Goal: Information Seeking & Learning: Learn about a topic

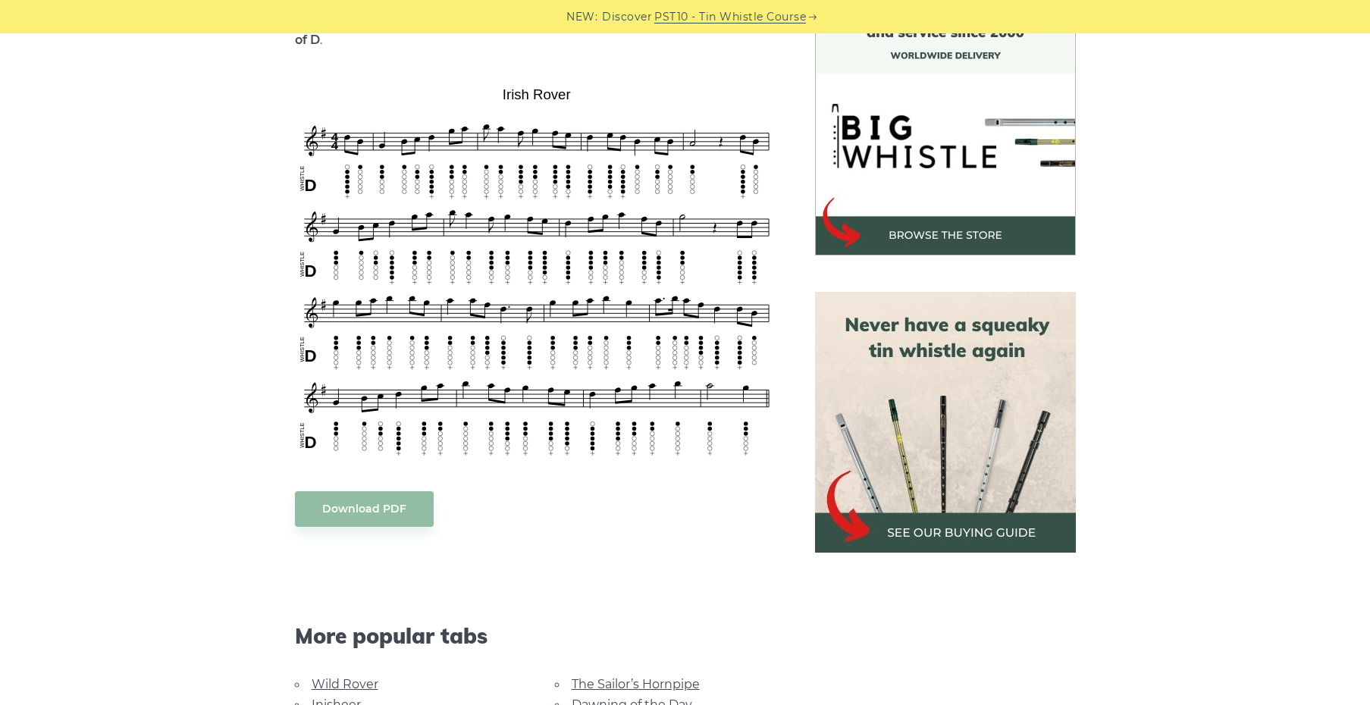
scroll to position [402, 0]
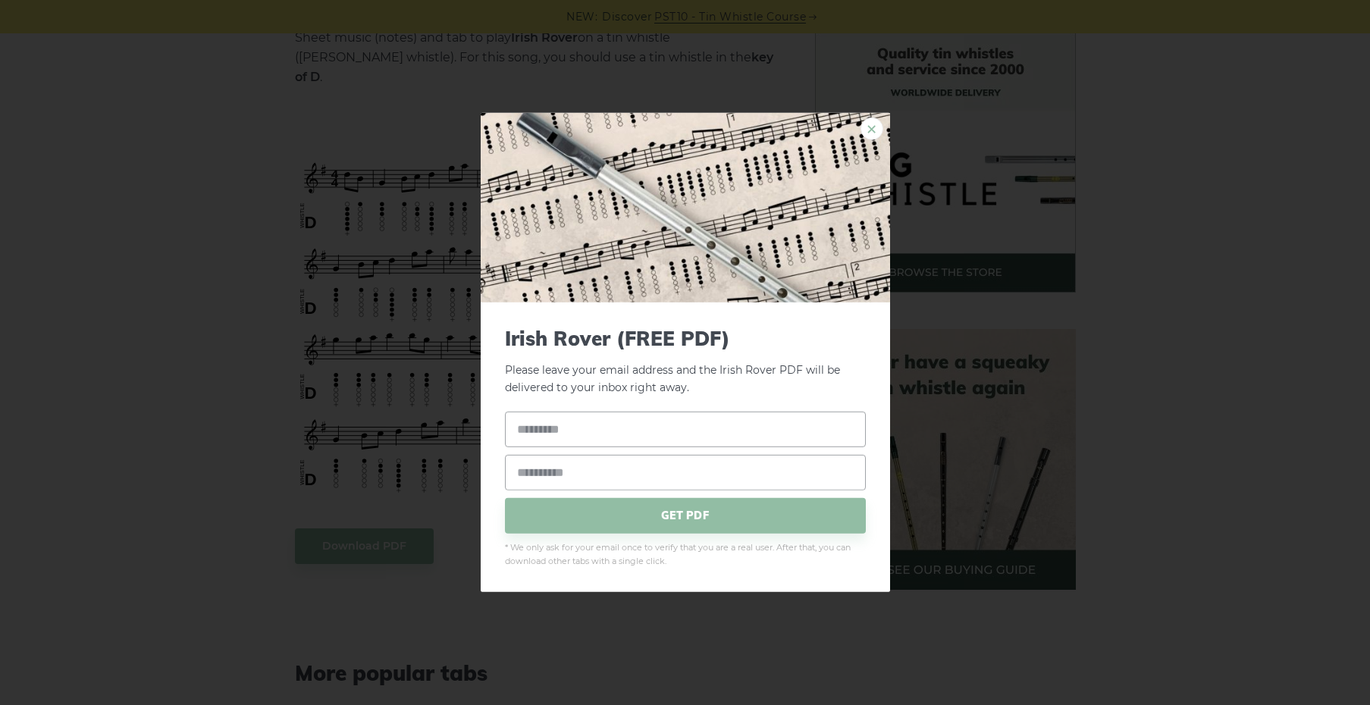
click at [875, 131] on link "×" at bounding box center [871, 128] width 23 height 23
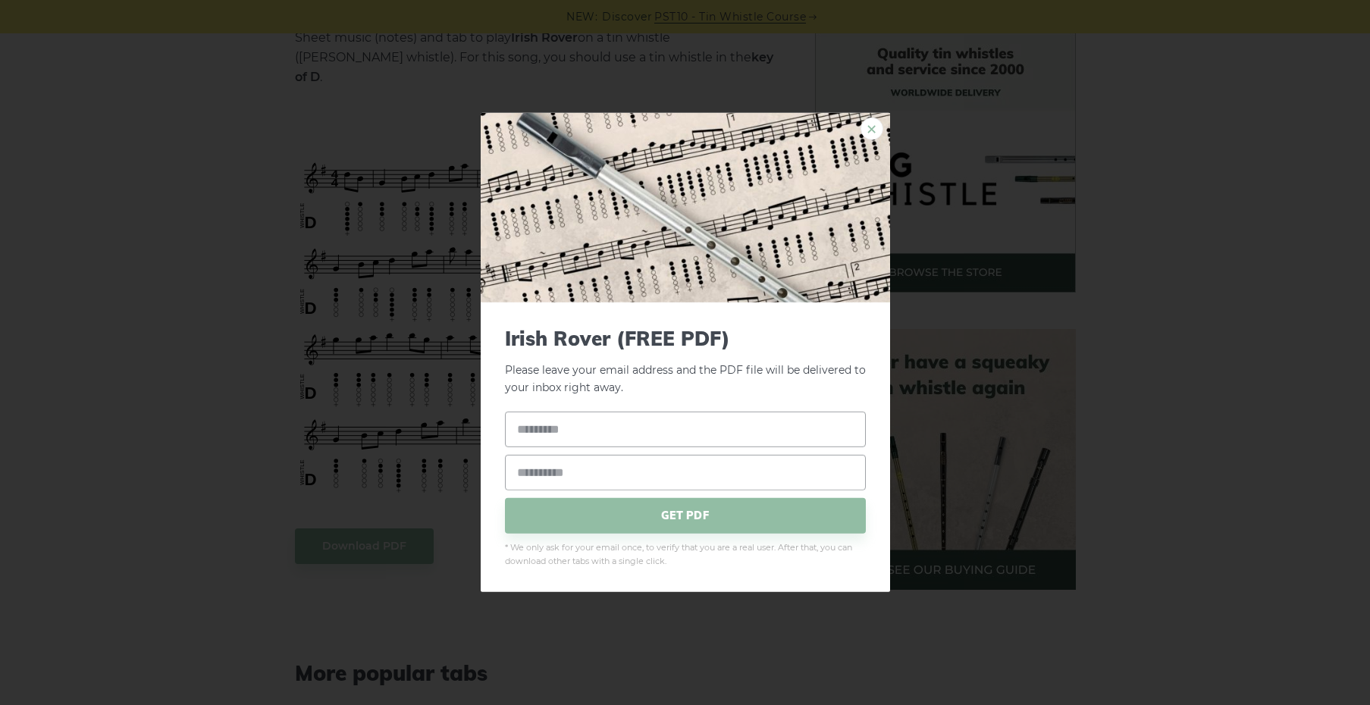
click at [864, 133] on link "×" at bounding box center [871, 128] width 23 height 23
drag, startPoint x: 484, startPoint y: 317, endPoint x: 791, endPoint y: 87, distance: 383.4
click at [873, 134] on link "×" at bounding box center [871, 128] width 23 height 23
drag, startPoint x: 571, startPoint y: 265, endPoint x: 622, endPoint y: 230, distance: 61.6
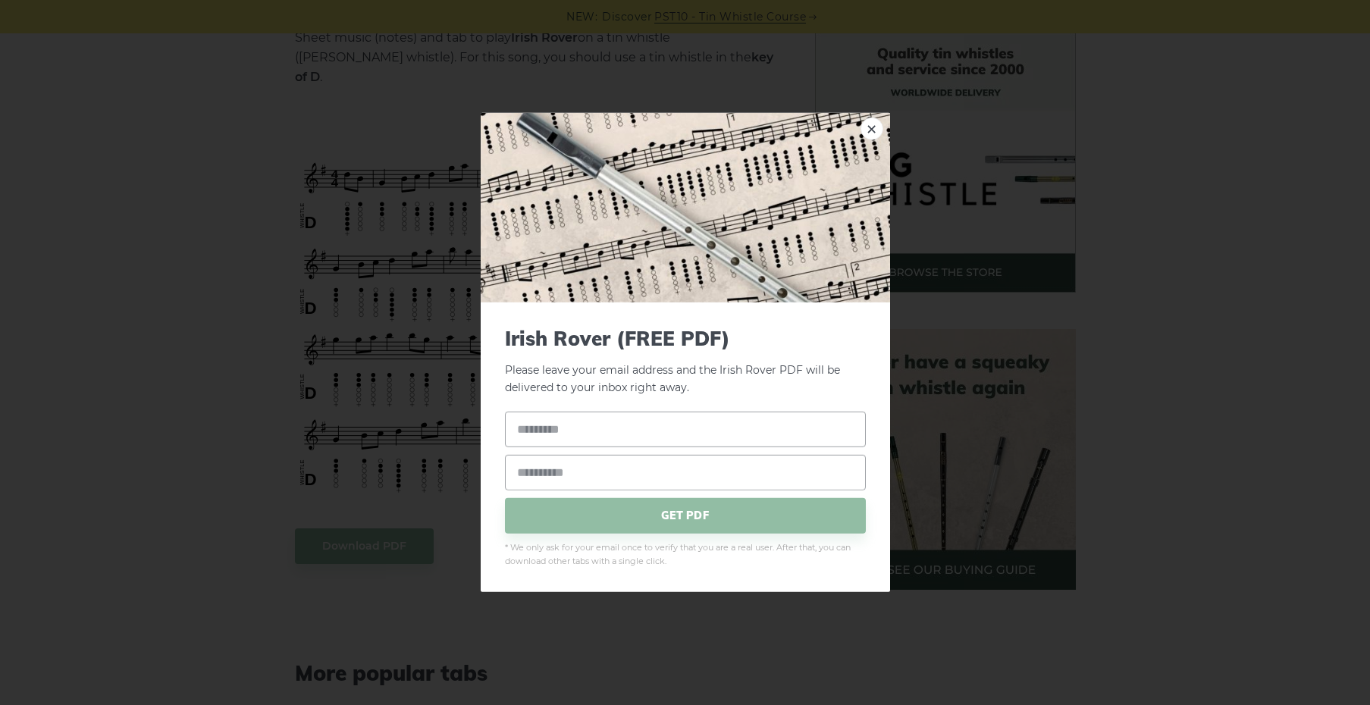
click at [878, 128] on link "×" at bounding box center [871, 128] width 23 height 23
